Goal: Navigation & Orientation: Understand site structure

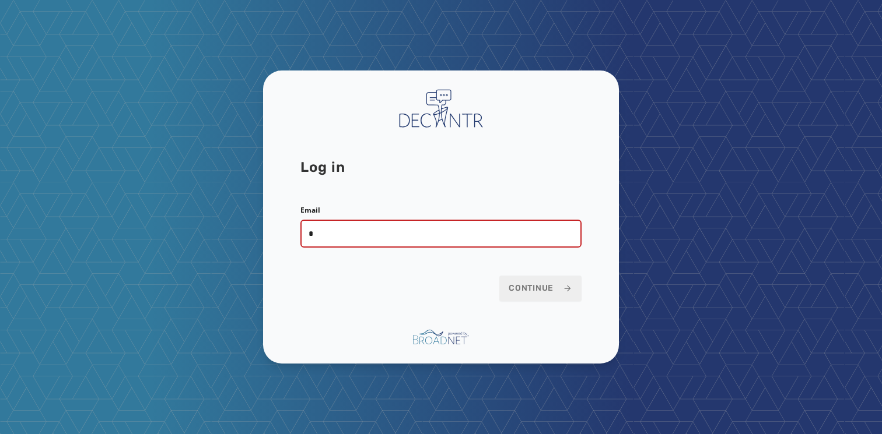
type input "**********"
click at [545, 280] on button "Continue" at bounding box center [540, 289] width 82 height 26
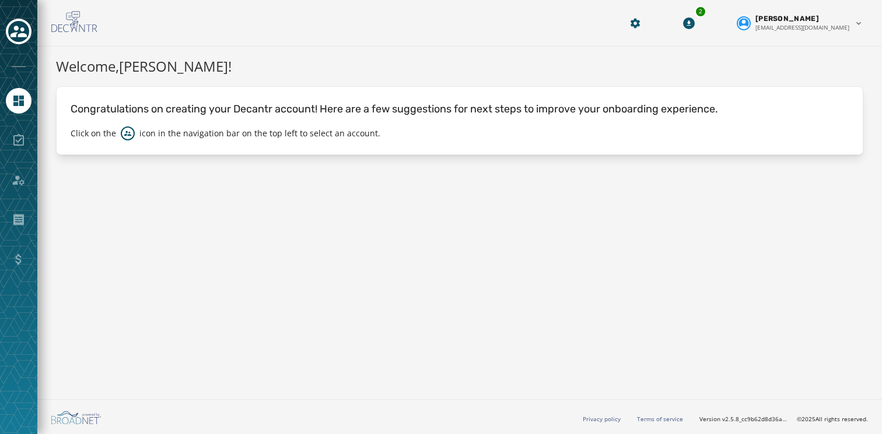
click at [17, 145] on div at bounding box center [19, 141] width 26 height 26
click at [19, 37] on icon "Toggle account select drawer" at bounding box center [18, 32] width 16 height 12
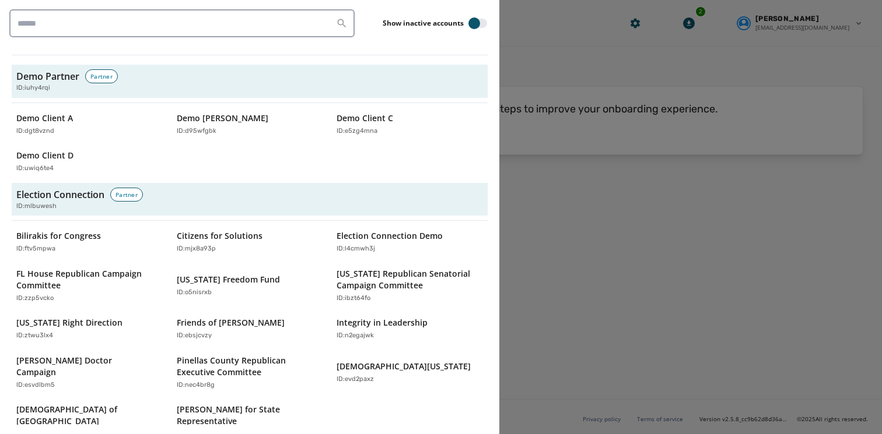
scroll to position [1293, 0]
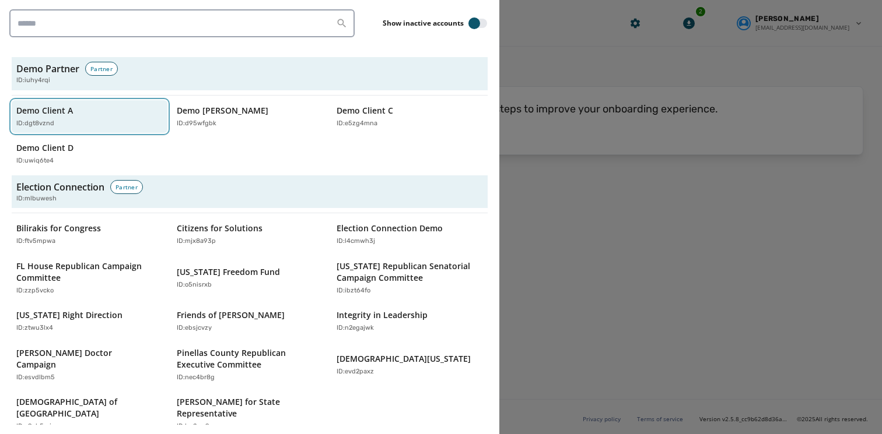
click at [66, 105] on div "Demo Client A ID: dgt8vznd" at bounding box center [83, 117] width 135 height 24
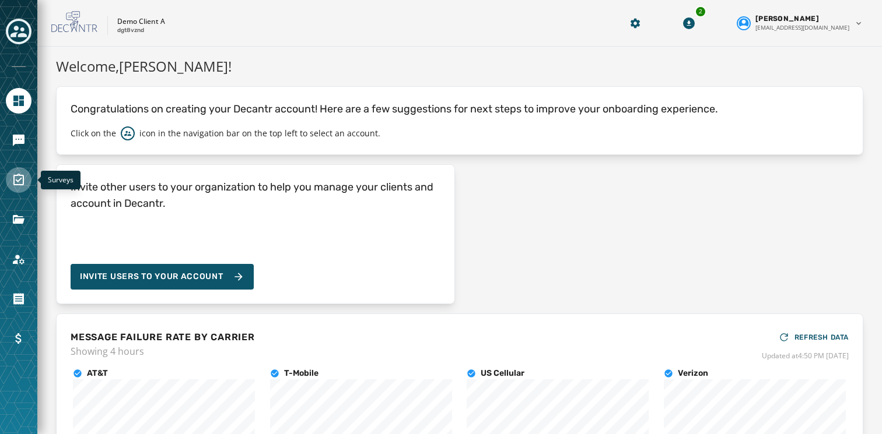
click at [19, 181] on icon "Navigate to Surveys" at bounding box center [18, 180] width 10 height 12
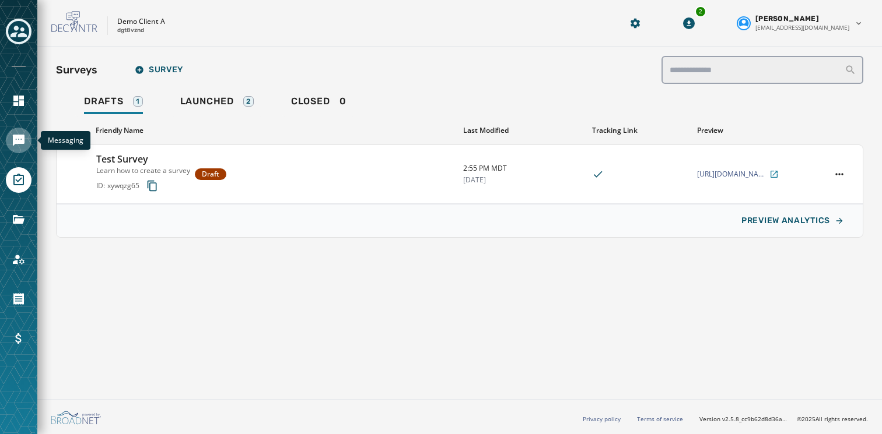
click at [23, 139] on icon "Navigate to Messaging" at bounding box center [19, 141] width 12 height 12
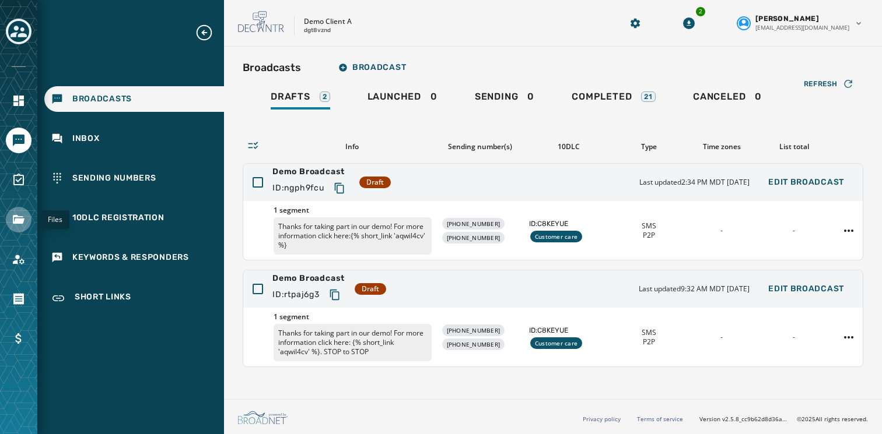
click at [19, 216] on icon "Navigate to Files" at bounding box center [19, 219] width 12 height 9
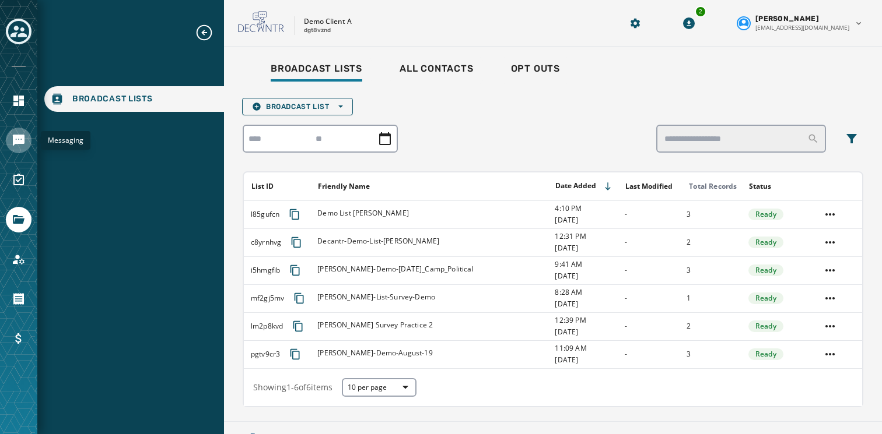
click at [19, 131] on link "Navigate to Messaging" at bounding box center [19, 141] width 26 height 26
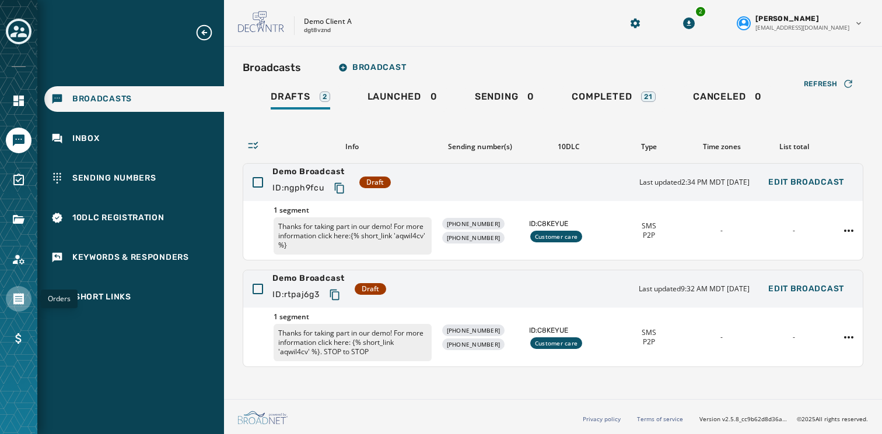
click at [10, 303] on link "Navigate to Orders" at bounding box center [19, 299] width 26 height 26
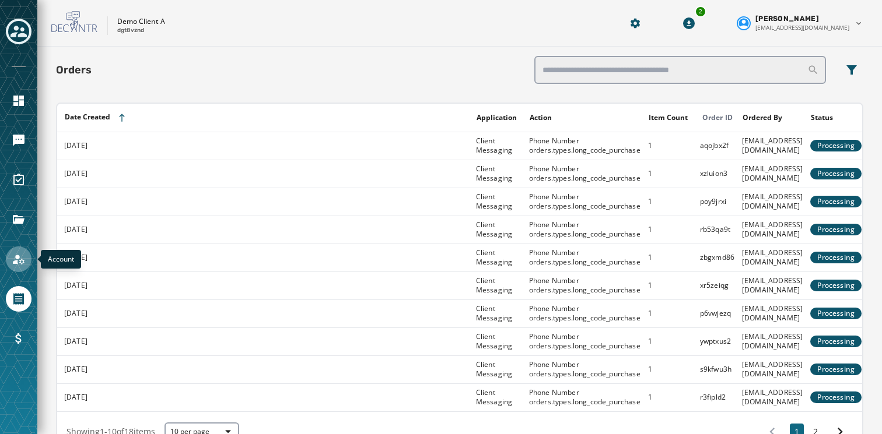
click at [20, 260] on icon "Navigate to Account" at bounding box center [19, 259] width 14 height 14
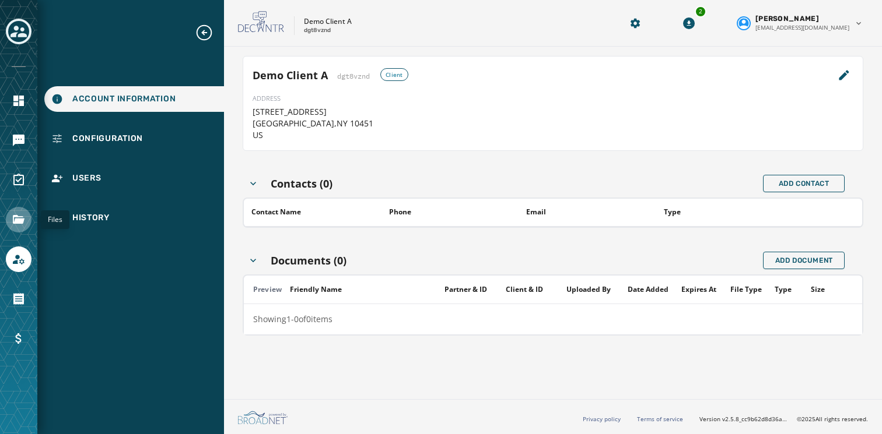
click at [20, 230] on link "Navigate to Files" at bounding box center [19, 220] width 26 height 26
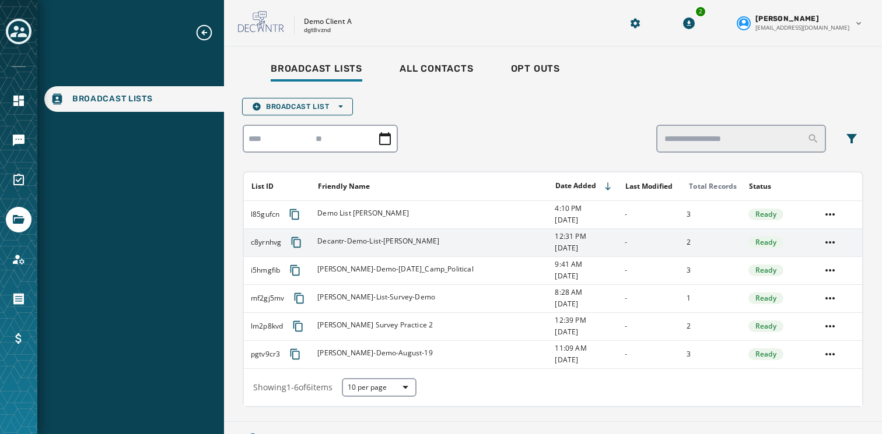
scroll to position [22, 0]
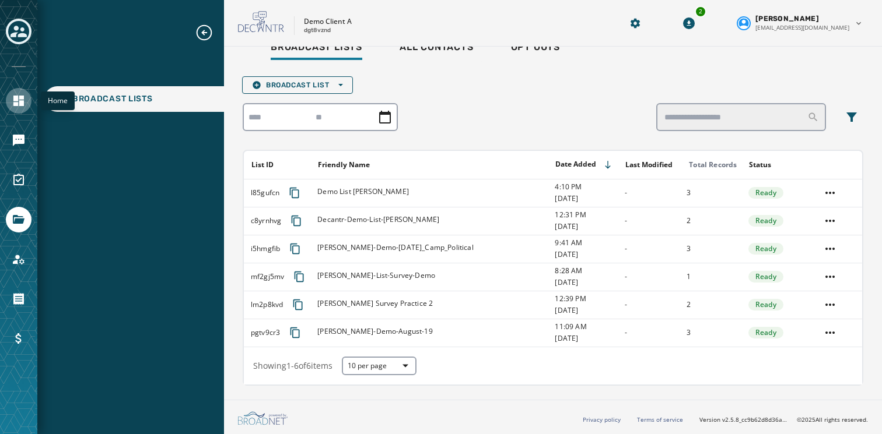
click at [19, 111] on link "Navigate to Home" at bounding box center [19, 101] width 26 height 26
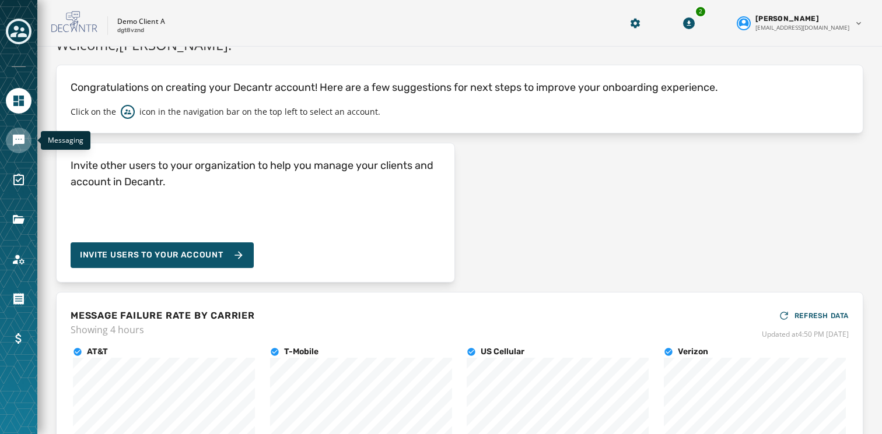
click at [16, 136] on icon "Navigate to Messaging" at bounding box center [19, 141] width 12 height 12
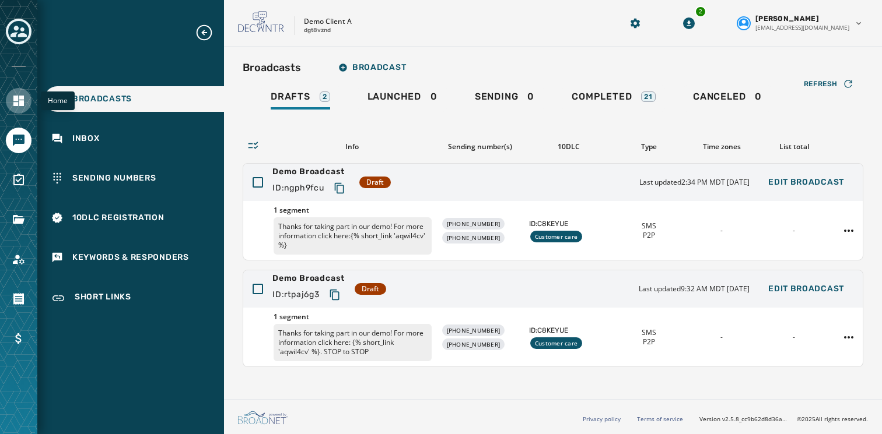
click at [13, 103] on icon "Navigate to Home" at bounding box center [19, 101] width 14 height 14
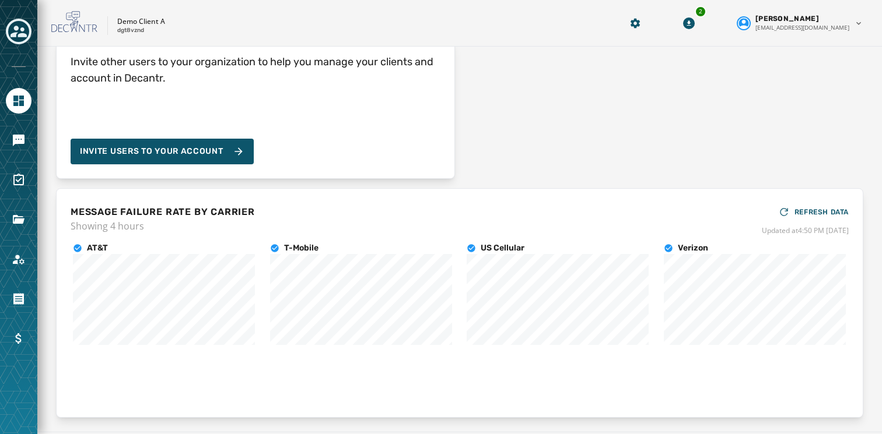
scroll to position [158, 0]
